Goal: Transaction & Acquisition: Download file/media

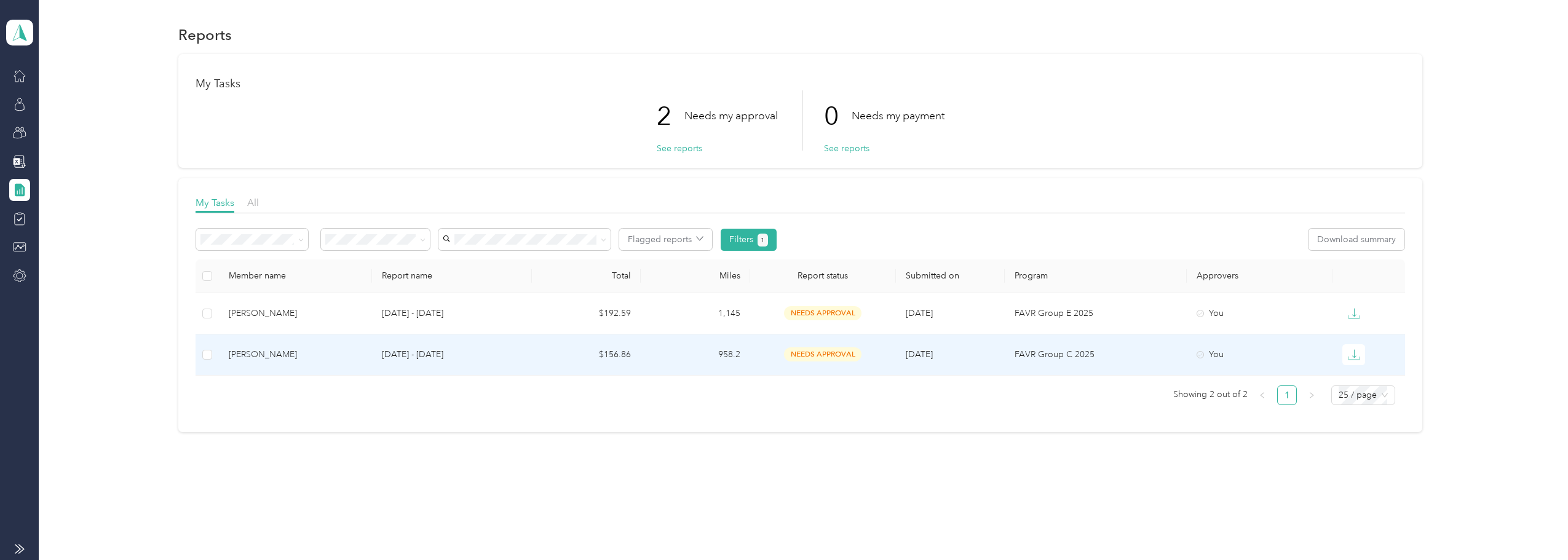
click at [201, 352] on td at bounding box center [207, 355] width 24 height 41
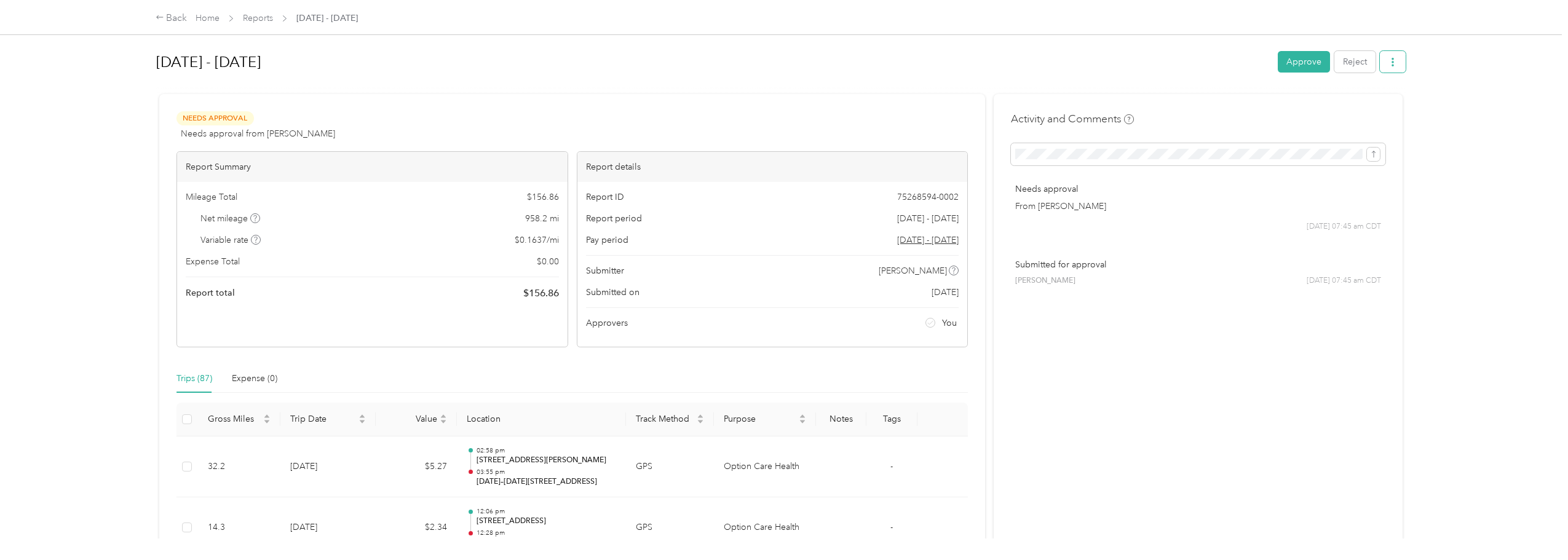
click at [1388, 57] on span "button" at bounding box center [1392, 62] width 9 height 11
click at [1321, 107] on icon at bounding box center [1325, 107] width 9 height 9
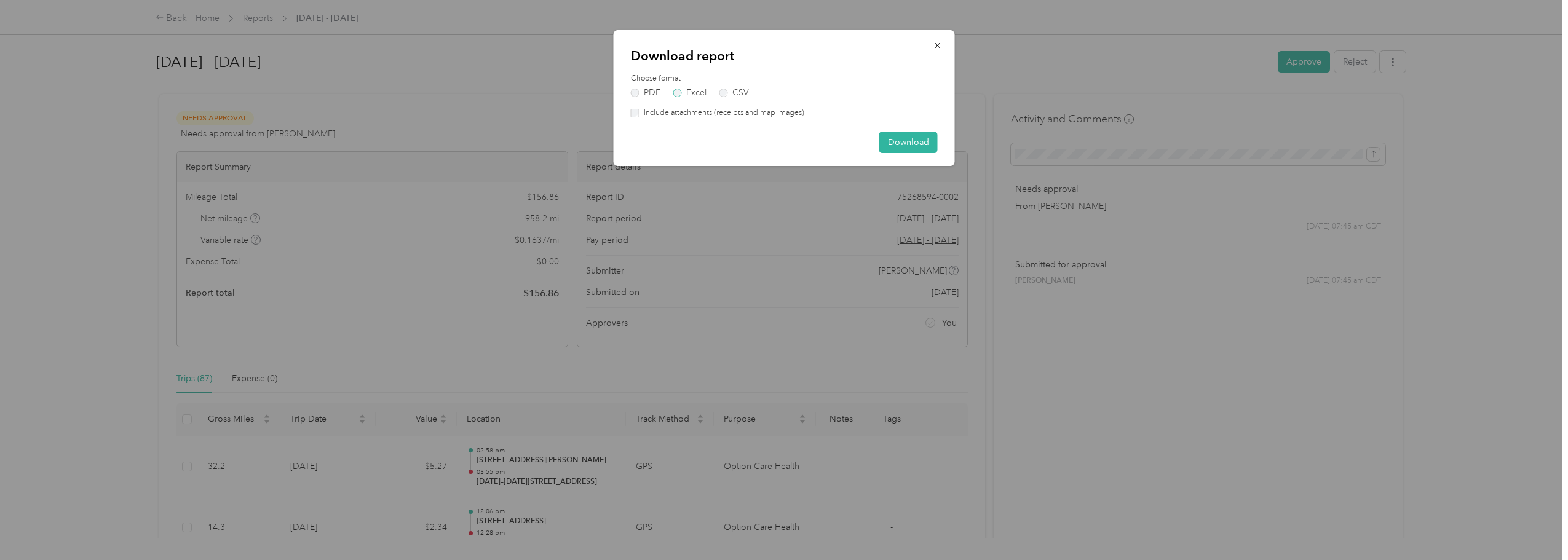
click at [674, 91] on label "Excel" at bounding box center [690, 93] width 33 height 9
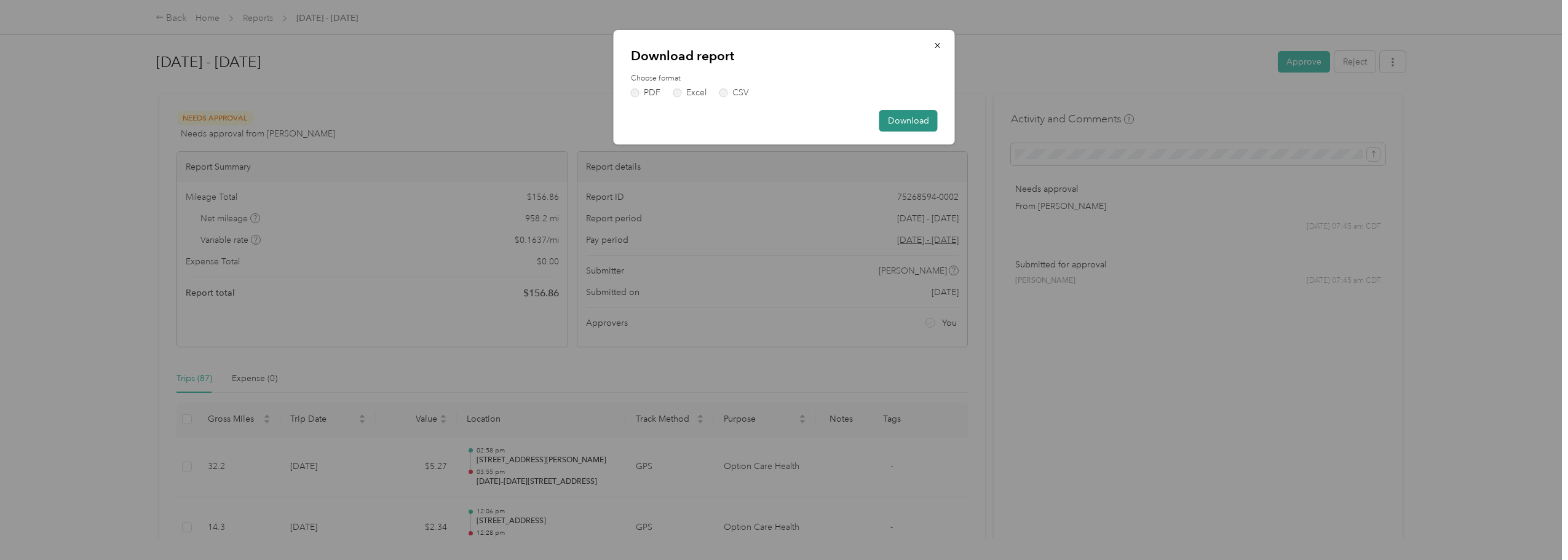
click at [901, 118] on button "Download" at bounding box center [908, 120] width 59 height 22
